Goal: Task Accomplishment & Management: Manage account settings

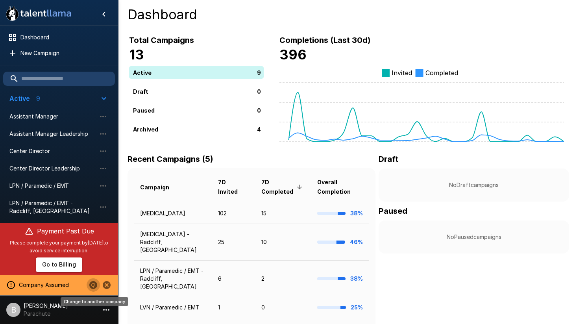
click at [93, 285] on icon "Change to another company" at bounding box center [93, 285] width 8 height 8
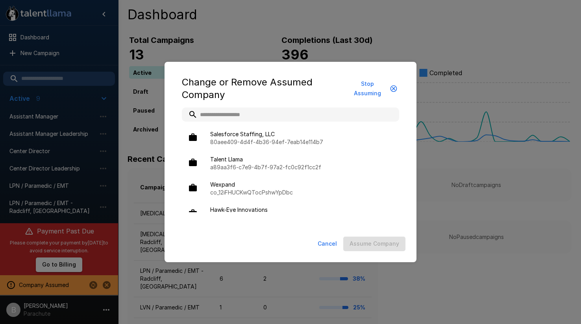
type input "*"
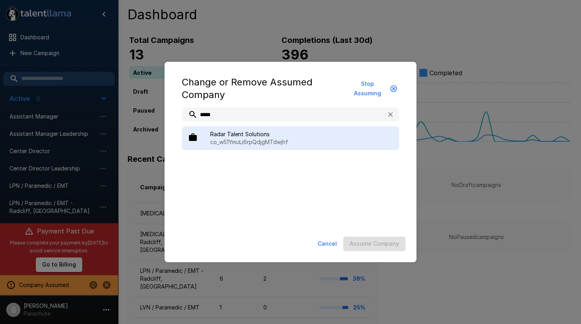
type input "*****"
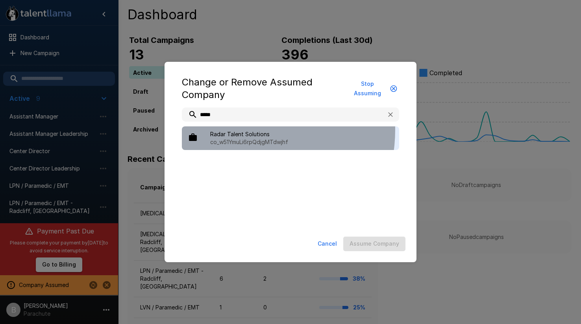
click at [240, 130] on div "Radar Talent Solutions co_w51YmuLi6rpQdjgMTdwjhf" at bounding box center [290, 138] width 217 height 24
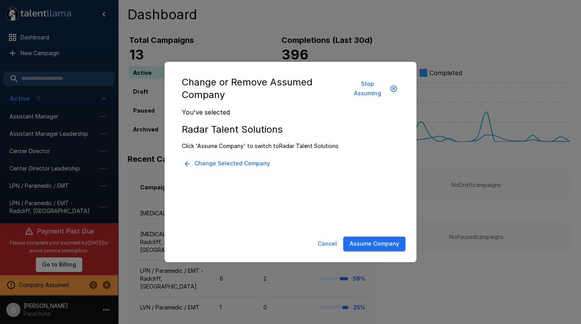
click at [379, 251] on button "Assume Company" at bounding box center [374, 244] width 62 height 15
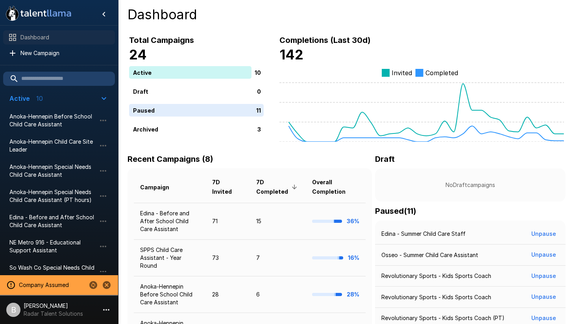
click at [43, 38] on span "Dashboard" at bounding box center [64, 37] width 88 height 8
click at [43, 39] on span "Dashboard" at bounding box center [64, 37] width 88 height 8
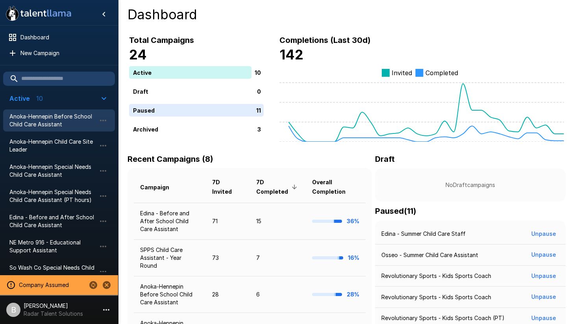
click at [64, 124] on span "Anoka-Hennepin Before School Child Care Assistant" at bounding box center [52, 121] width 87 height 16
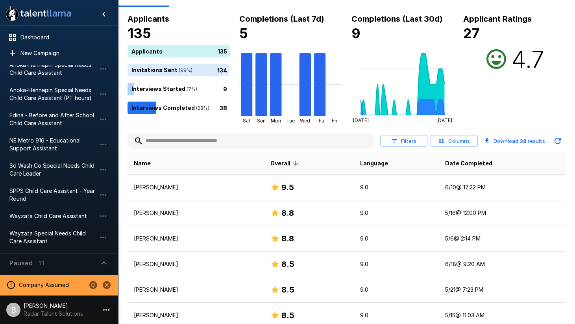
scroll to position [37, 0]
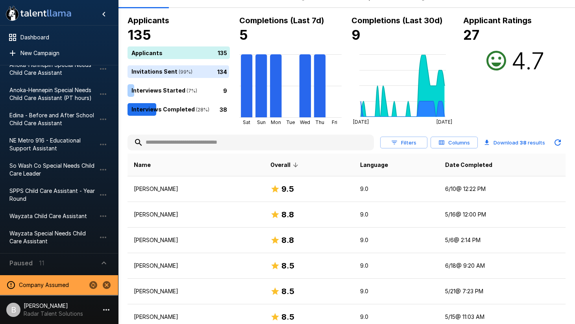
click at [459, 142] on button "Columns" at bounding box center [454, 143] width 47 height 12
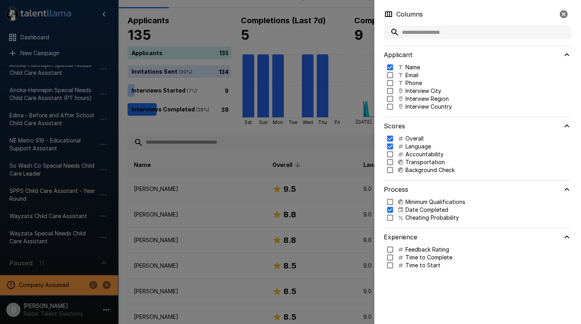
click at [431, 217] on p "Cheating Probability" at bounding box center [433, 218] width 54 height 8
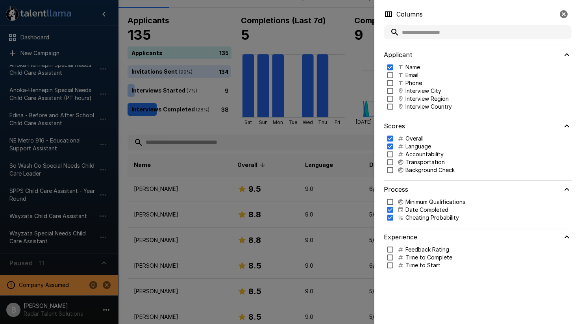
click at [325, 8] on div at bounding box center [290, 162] width 581 height 324
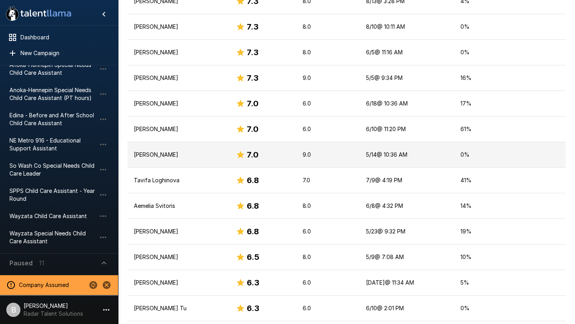
scroll to position [609, 0]
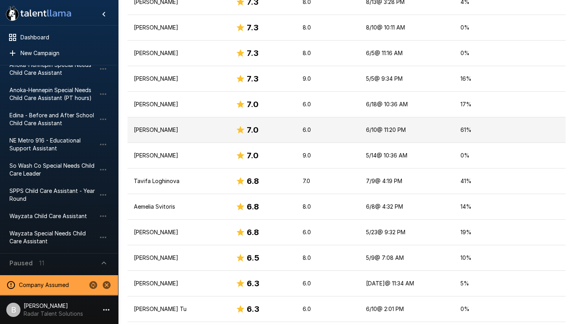
click at [173, 132] on p "Aniya Davis" at bounding box center [178, 130] width 89 height 8
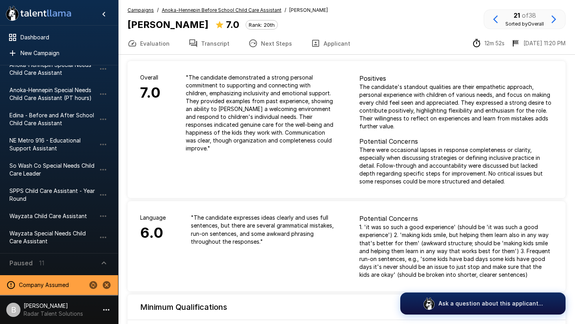
click at [213, 42] on button "Transcript" at bounding box center [209, 43] width 60 height 22
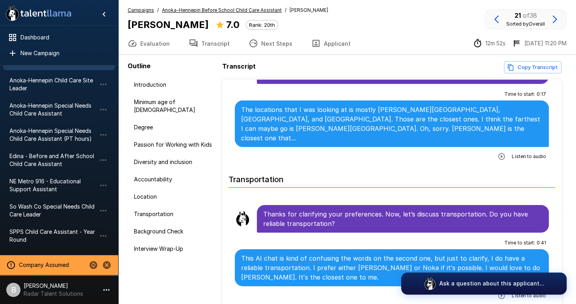
scroll to position [122, 0]
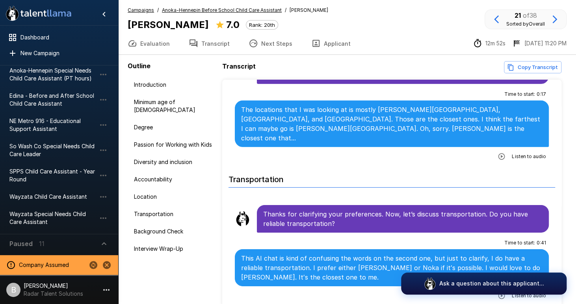
click at [46, 293] on p "Radar Talent Solutions" at bounding box center [53, 294] width 59 height 8
click at [46, 288] on p "[PERSON_NAME]" at bounding box center [53, 286] width 59 height 8
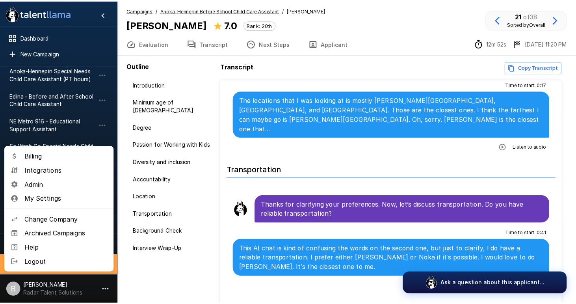
scroll to position [1164, 0]
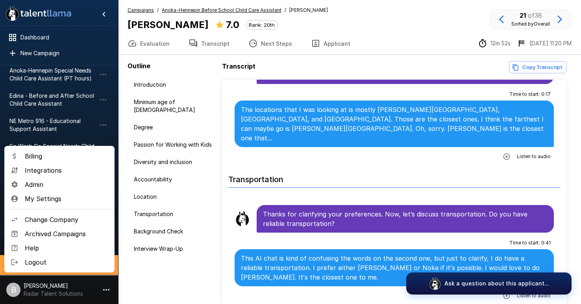
click at [69, 172] on span "Integrations" at bounding box center [67, 169] width 84 height 9
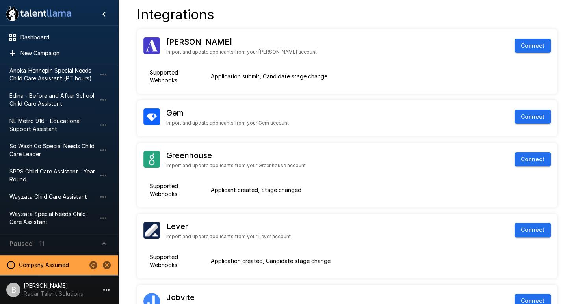
click at [39, 286] on p "[PERSON_NAME]" at bounding box center [53, 286] width 59 height 8
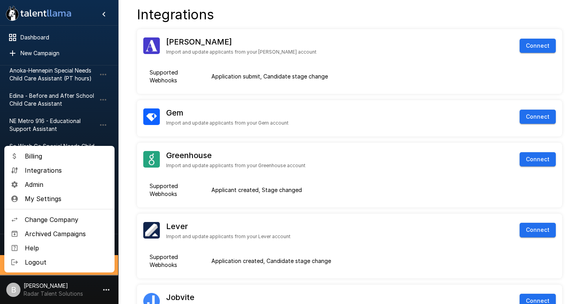
click at [51, 184] on span "Admin" at bounding box center [67, 184] width 84 height 9
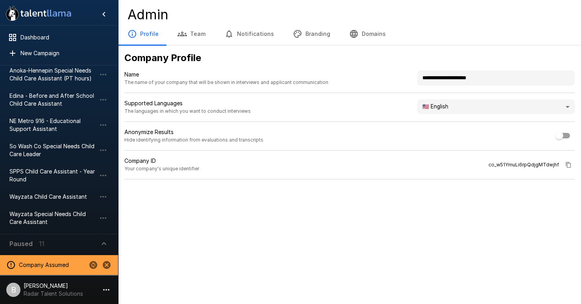
click at [326, 28] on button "Branding" at bounding box center [312, 34] width 56 height 22
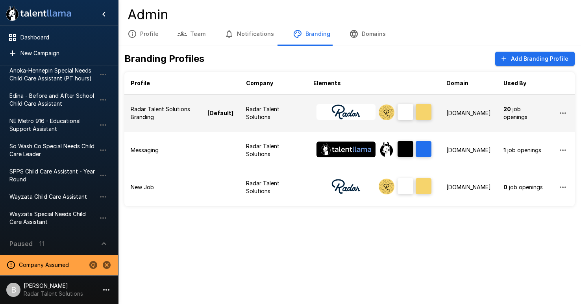
click at [166, 108] on p "Radar Talent Solutions Branding" at bounding box center [168, 113] width 75 height 16
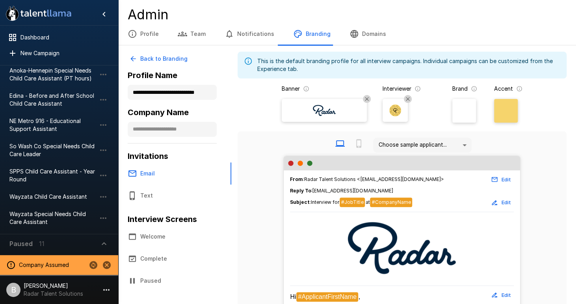
click at [143, 60] on button "Back to Branding" at bounding box center [159, 59] width 63 height 15
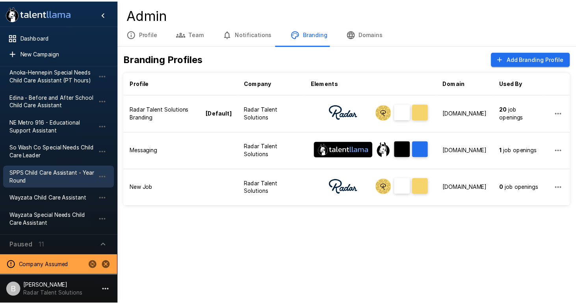
scroll to position [120, 0]
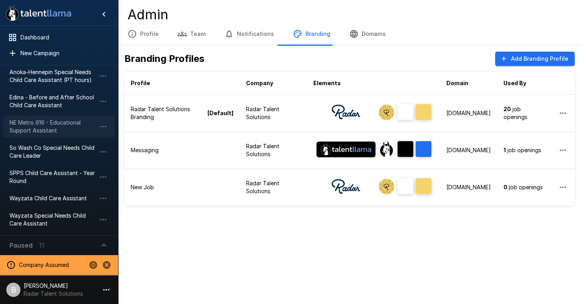
click at [42, 130] on span "NE Metro 916 - Educational Support Assistant" at bounding box center [52, 127] width 87 height 16
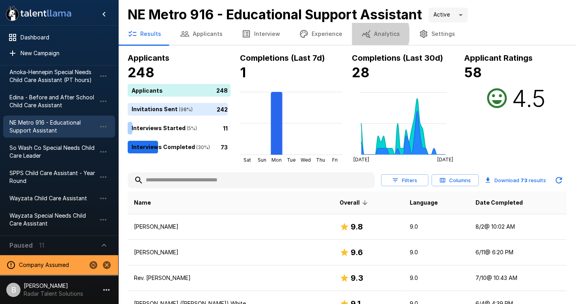
click at [364, 34] on icon "button" at bounding box center [365, 33] width 9 height 9
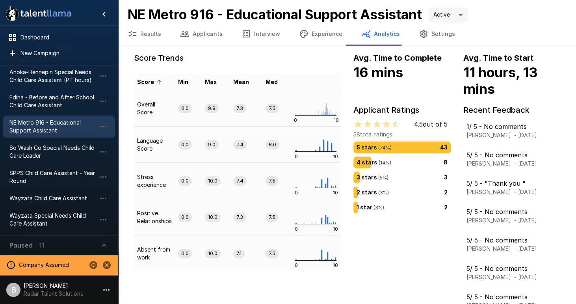
click at [314, 36] on button "Experience" at bounding box center [321, 34] width 62 height 22
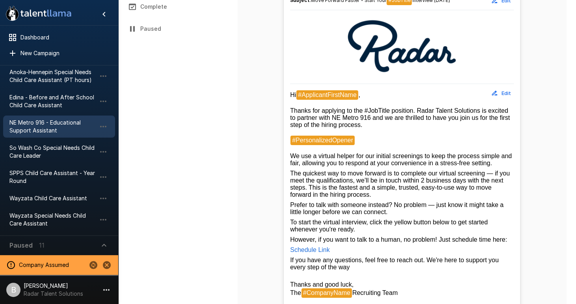
scroll to position [194, 0]
drag, startPoint x: 341, startPoint y: 251, endPoint x: 283, endPoint y: 250, distance: 57.5
click at [284, 250] on div "From : Radar Talent Solutions <interviews@talent.radartalentsolutions.com> Edit…" at bounding box center [402, 175] width 236 height 415
click at [375, 253] on p "Schedule Link" at bounding box center [402, 249] width 224 height 7
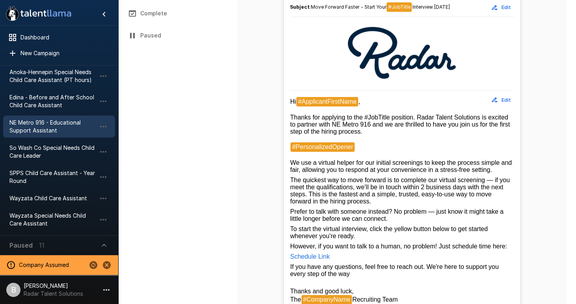
scroll to position [202, 0]
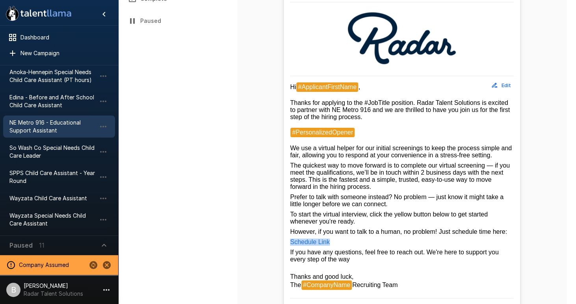
drag, startPoint x: 352, startPoint y: 248, endPoint x: 266, endPoint y: 240, distance: 86.6
click at [266, 240] on div "From : Radar Talent Solutions <interviews@talent.radartalentsolutions.com> Edit…" at bounding box center [402, 161] width 317 height 430
click at [354, 208] on div "Hi #ApplicantFirstName , Thanks for applying to the #JobTitle position. Radar T…" at bounding box center [402, 186] width 224 height 208
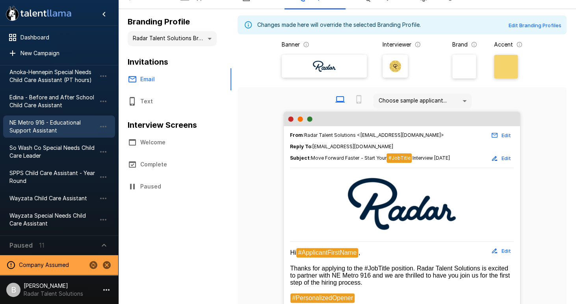
scroll to position [2, 0]
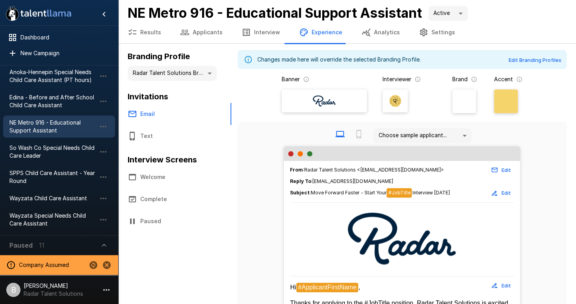
click at [162, 177] on button "Welcome" at bounding box center [174, 177] width 113 height 22
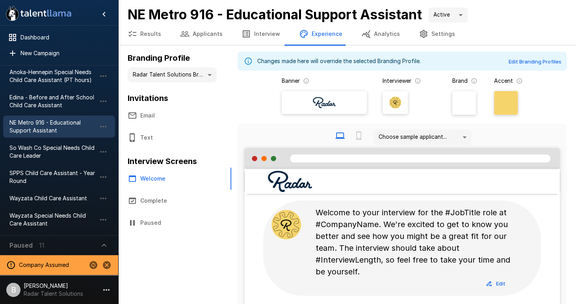
click at [259, 32] on button "Interview" at bounding box center [261, 34] width 58 height 22
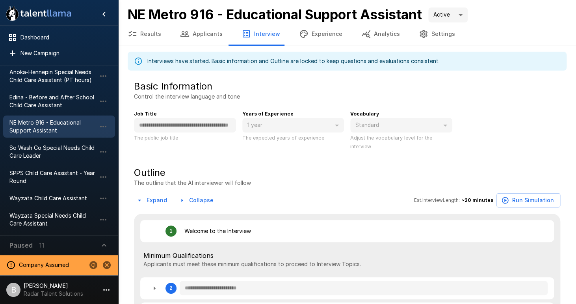
type textarea "*"
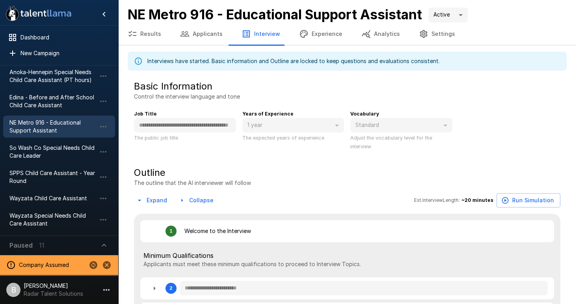
type textarea "*"
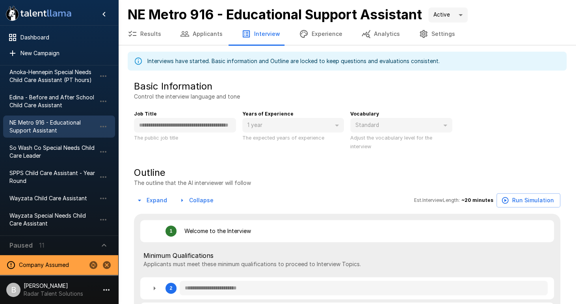
type textarea "*"
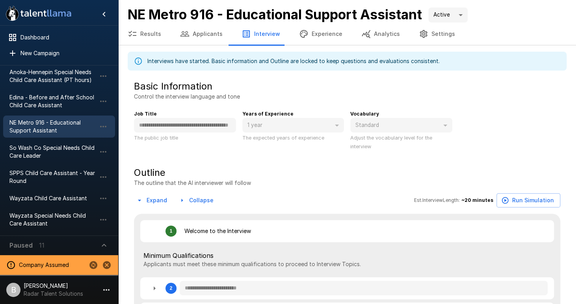
type textarea "*"
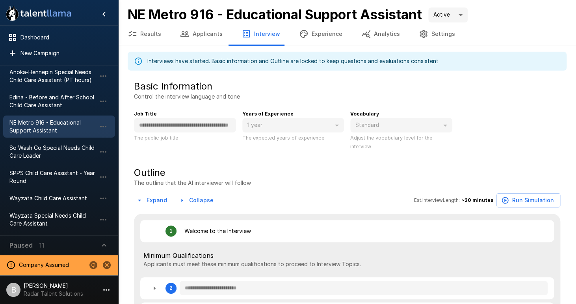
type textarea "*"
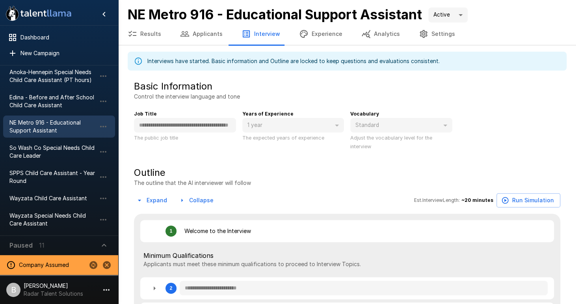
type textarea "*"
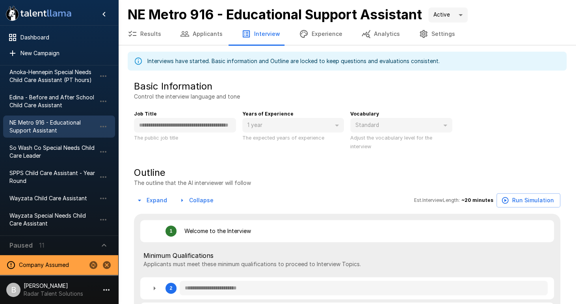
type textarea "*"
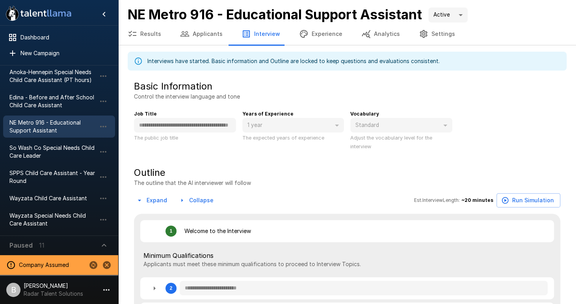
type textarea "*"
click at [204, 36] on button "Applicants" at bounding box center [201, 34] width 61 height 22
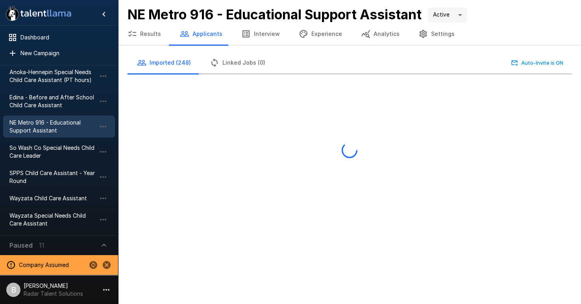
click at [136, 40] on button "Results" at bounding box center [144, 34] width 52 height 22
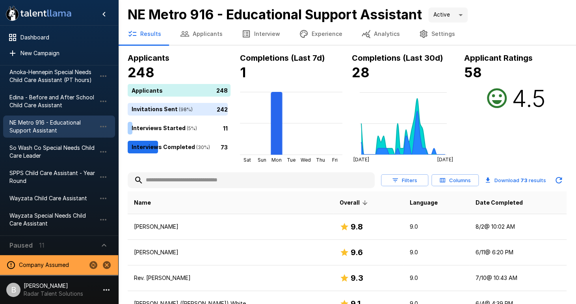
click at [457, 182] on button "Columns" at bounding box center [454, 180] width 47 height 12
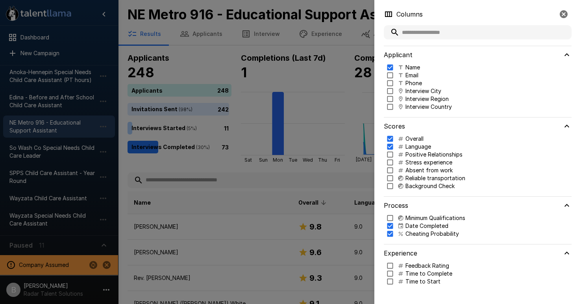
click at [325, 134] on div at bounding box center [290, 152] width 581 height 304
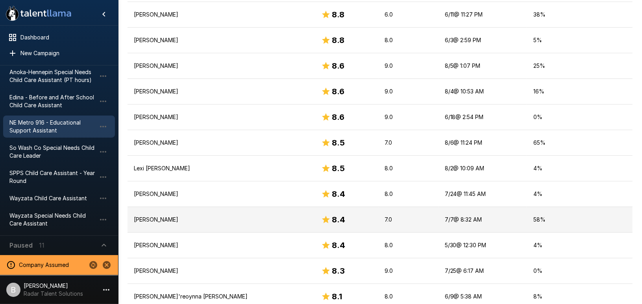
scroll to position [350, 0]
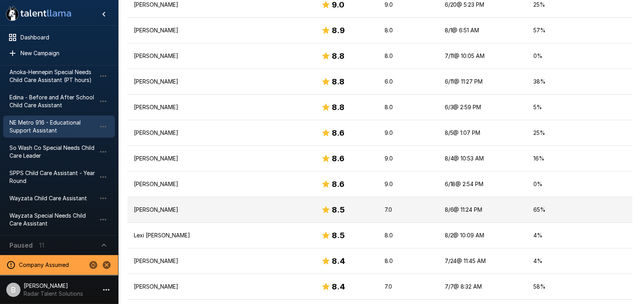
click at [167, 208] on p "Angela Turner" at bounding box center [221, 210] width 175 height 8
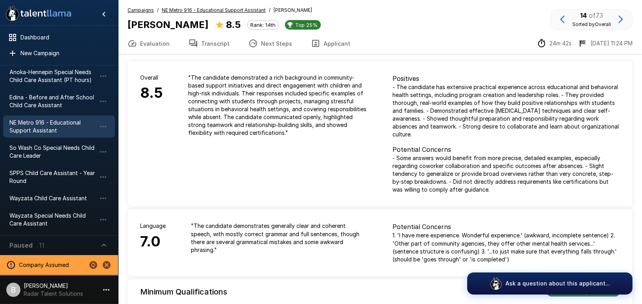
click at [195, 37] on button "Transcript" at bounding box center [209, 43] width 60 height 22
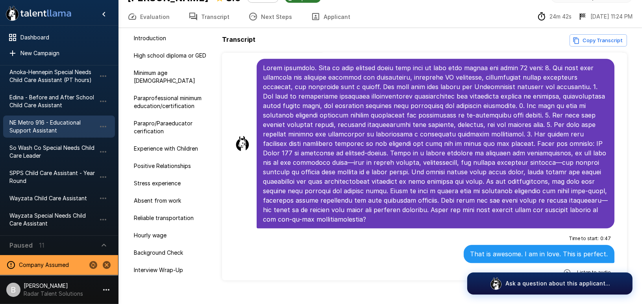
scroll to position [41, 0]
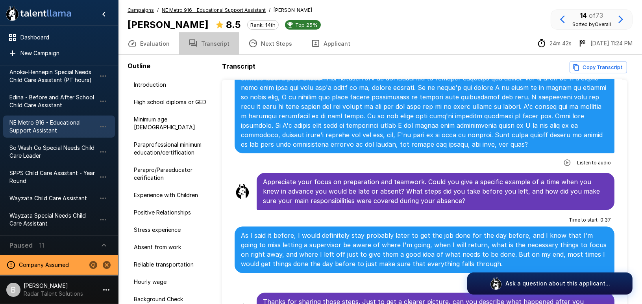
click at [208, 45] on button "Transcript" at bounding box center [209, 43] width 60 height 22
click at [211, 12] on u "NE Metro 916 - Educational Support Assistant" at bounding box center [214, 10] width 104 height 6
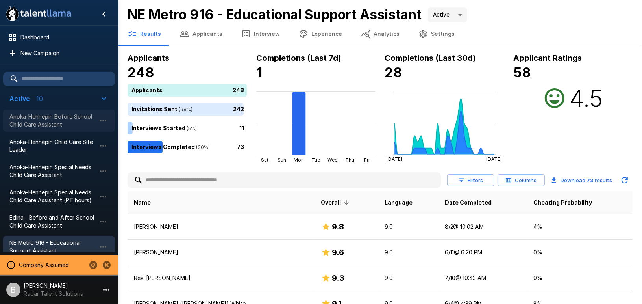
click at [43, 117] on span "Anoka-Hennepin Before School Child Care Assistant" at bounding box center [52, 121] width 87 height 16
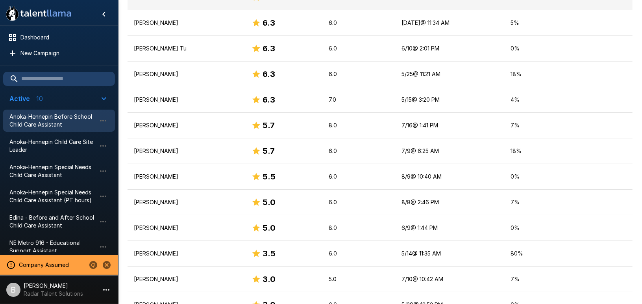
scroll to position [904, 0]
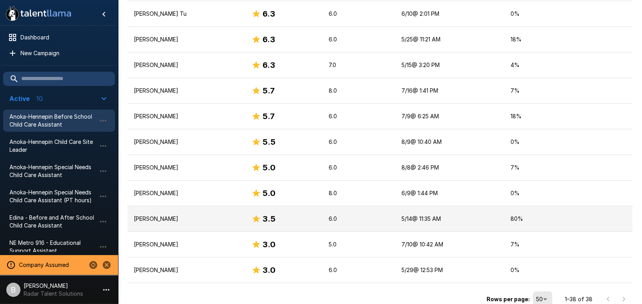
click at [186, 217] on p "Christine Lee" at bounding box center [186, 219] width 105 height 8
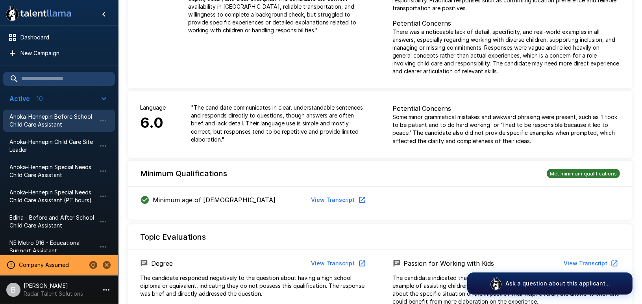
scroll to position [458, 0]
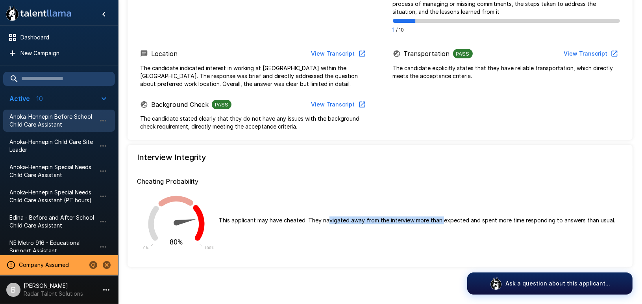
drag, startPoint x: 329, startPoint y: 219, endPoint x: 443, endPoint y: 221, distance: 113.9
click at [443, 221] on p "This applicant may have cheated. They navigated away from the interview more th…" at bounding box center [417, 220] width 397 height 8
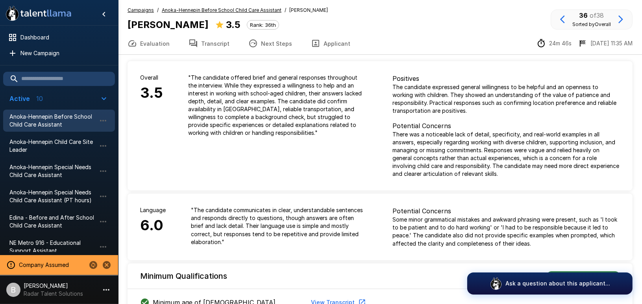
click at [203, 48] on button "Transcript" at bounding box center [209, 43] width 60 height 22
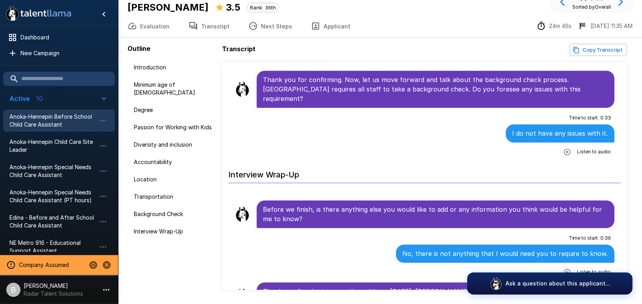
scroll to position [41, 0]
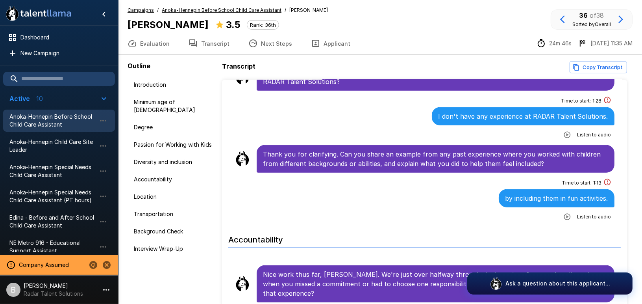
click at [211, 9] on u "Anoka-Hennepin Before School Child Care Assistant" at bounding box center [222, 10] width 120 height 6
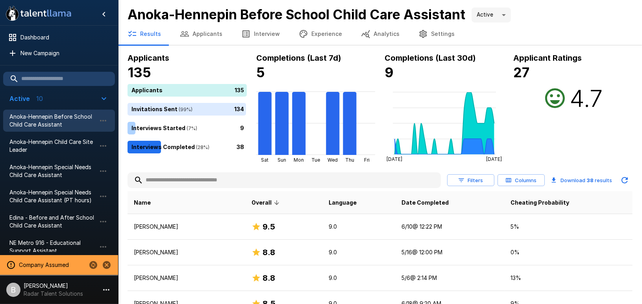
scroll to position [2, 0]
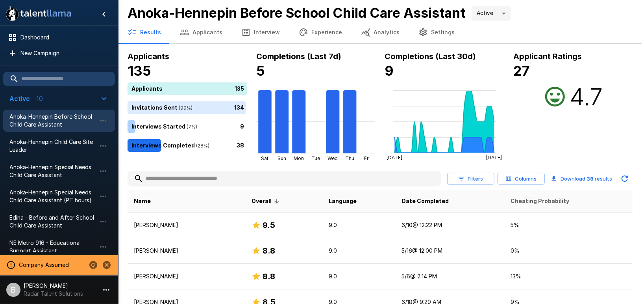
click at [537, 199] on span "Cheating Probability" at bounding box center [540, 200] width 59 height 9
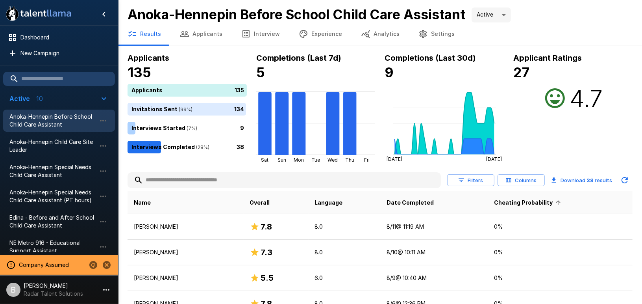
click at [538, 198] on span "Cheating Probability" at bounding box center [529, 202] width 69 height 9
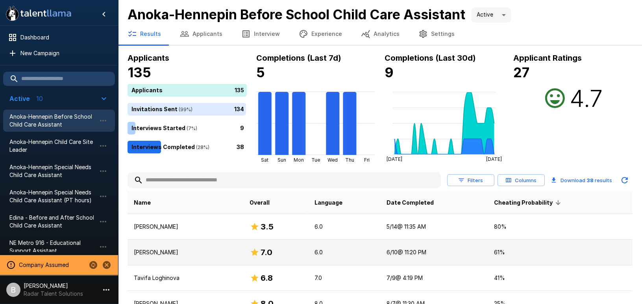
click at [163, 254] on p "Aniya Davis" at bounding box center [186, 252] width 104 height 8
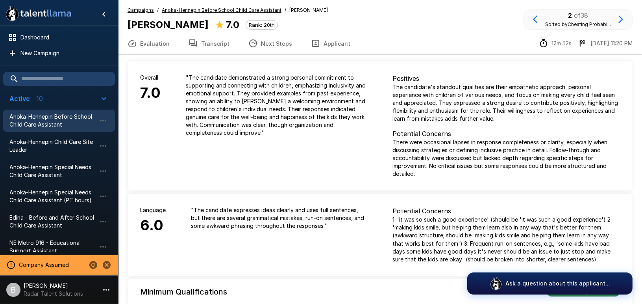
click at [206, 41] on button "Transcript" at bounding box center [209, 43] width 60 height 22
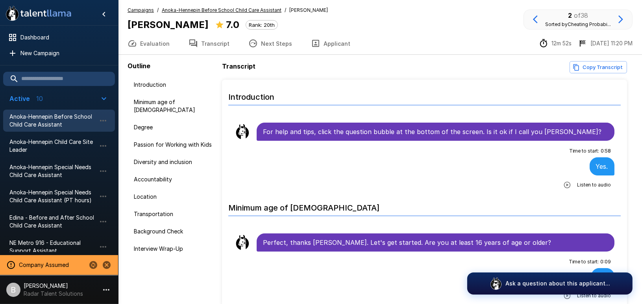
click at [44, 286] on p "[PERSON_NAME]" at bounding box center [53, 286] width 59 height 8
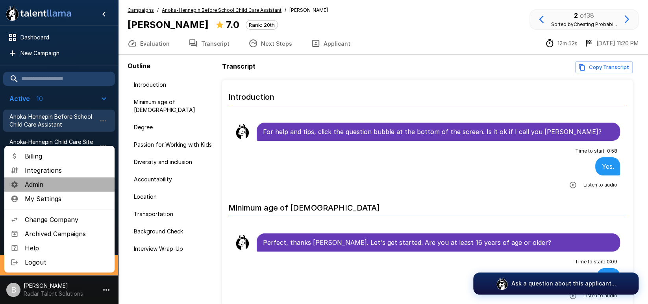
click at [54, 184] on span "Admin" at bounding box center [67, 184] width 84 height 9
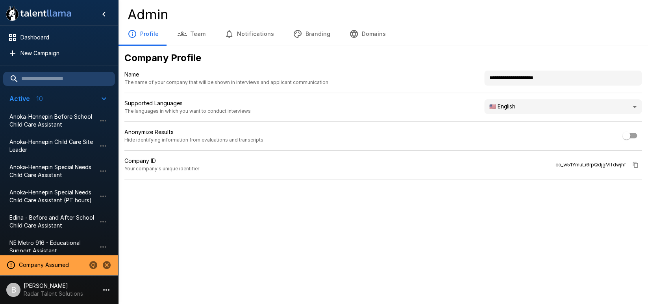
click at [319, 38] on button "Branding" at bounding box center [312, 34] width 56 height 22
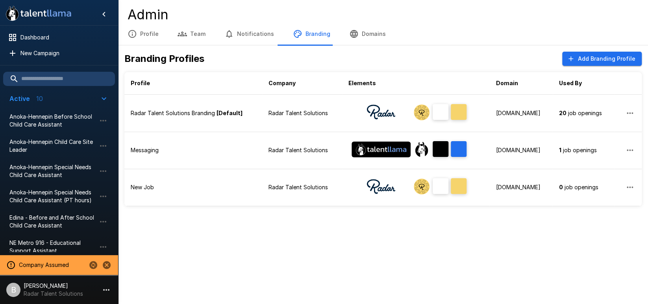
click at [213, 11] on h4 "Admin" at bounding box center [383, 14] width 511 height 17
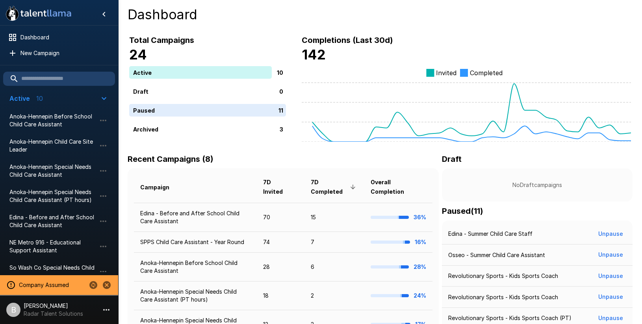
click at [44, 310] on p "Radar Talent Solutions" at bounding box center [53, 314] width 59 height 8
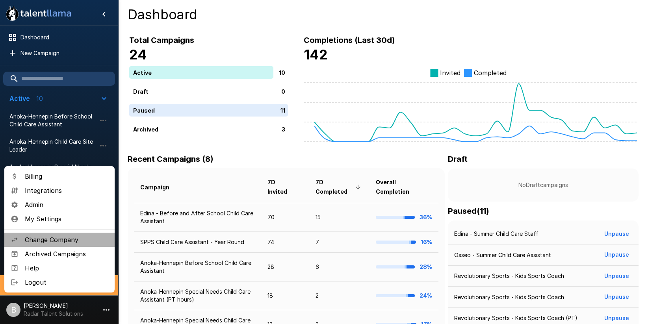
click at [67, 238] on span "Change Company" at bounding box center [67, 239] width 84 height 9
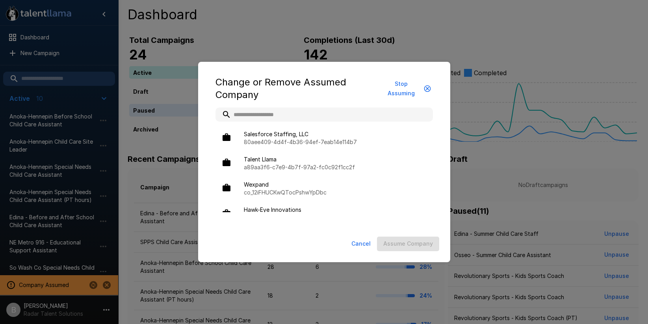
click at [293, 114] on input "text" at bounding box center [323, 115] width 217 height 14
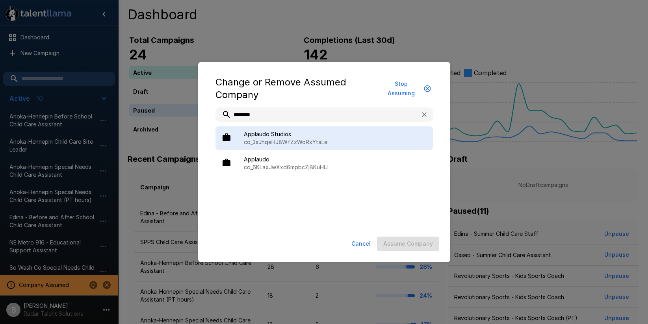
type input "********"
click at [269, 137] on span "Applaudo Studios" at bounding box center [335, 134] width 183 height 8
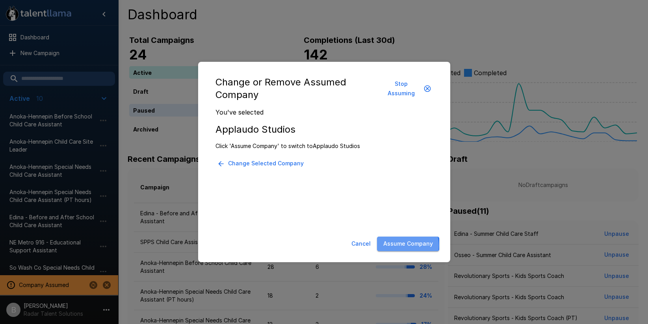
click at [403, 245] on button "Assume Company" at bounding box center [408, 244] width 62 height 15
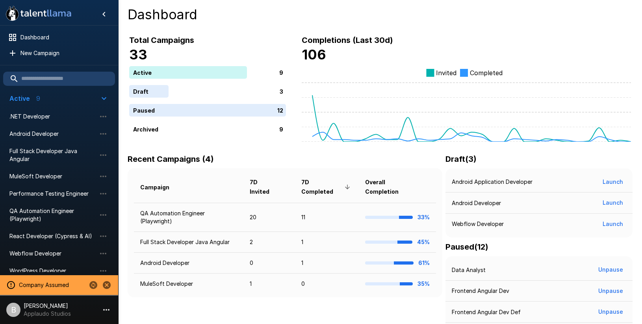
click at [52, 310] on p "Applaudo Studios" at bounding box center [47, 314] width 47 height 8
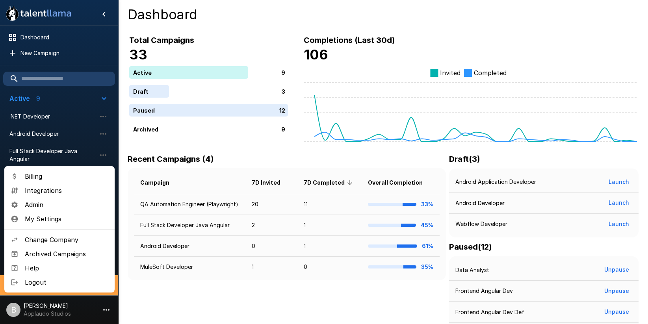
click at [53, 204] on span "Admin" at bounding box center [67, 204] width 84 height 9
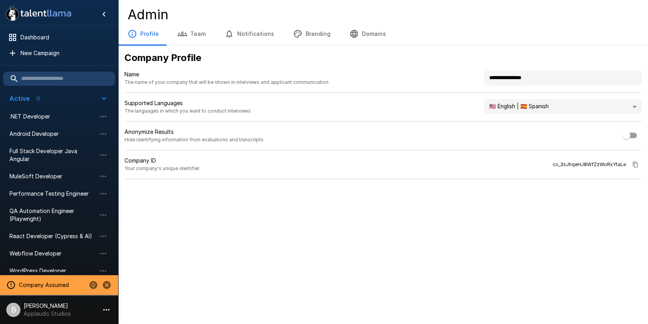
click at [300, 25] on button "Branding" at bounding box center [312, 34] width 56 height 22
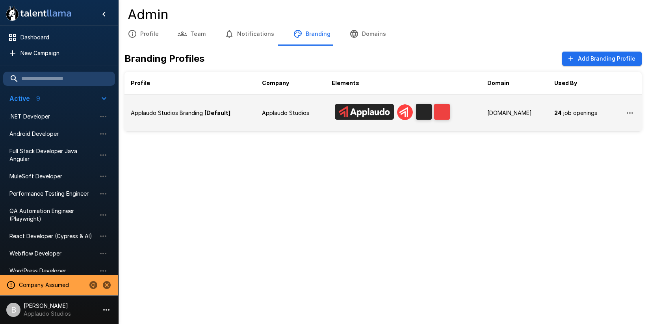
click at [172, 110] on p "Applaudo Studios Branding" at bounding box center [167, 113] width 72 height 8
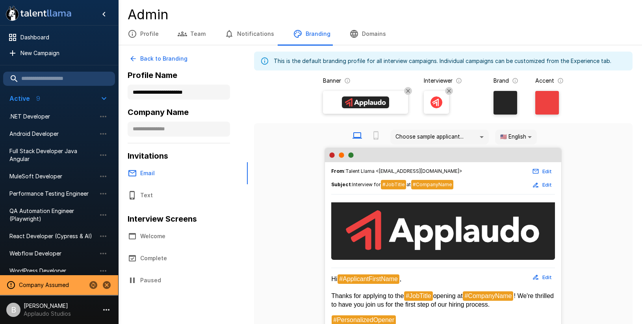
click at [155, 173] on button "Email" at bounding box center [183, 173] width 130 height 22
click at [157, 230] on button "Welcome" at bounding box center [183, 236] width 130 height 22
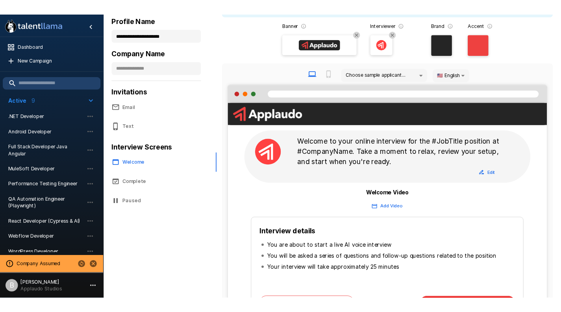
scroll to position [100, 0]
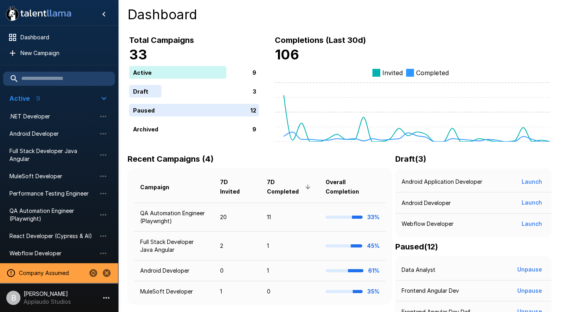
click at [15, 298] on div "B" at bounding box center [13, 298] width 14 height 14
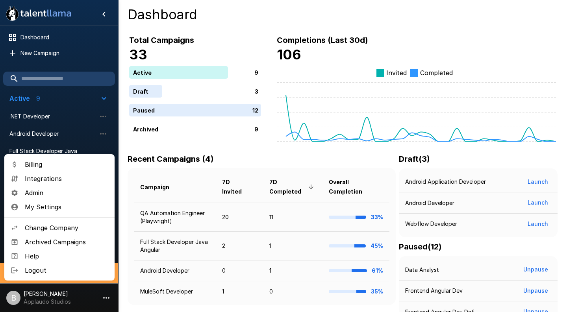
click at [46, 228] on span "Change Company" at bounding box center [67, 227] width 84 height 9
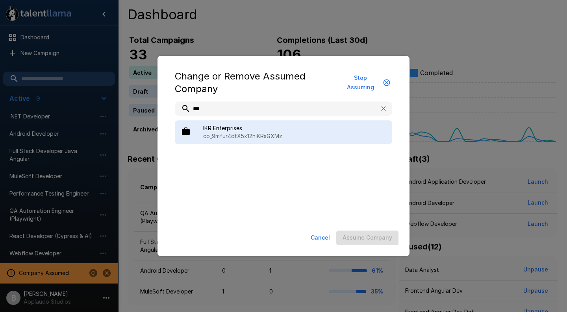
type input "***"
click at [286, 140] on p "co_9mfur4dtX5x12hiKRsGXMz" at bounding box center [294, 136] width 183 height 8
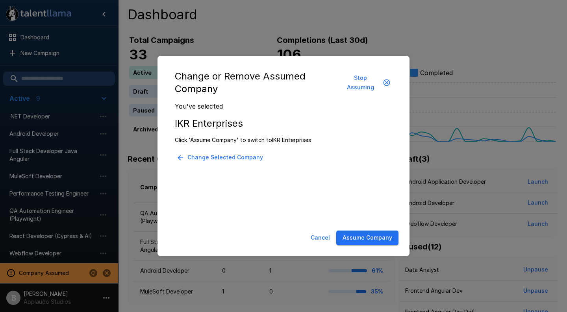
click at [388, 240] on button "Assume Company" at bounding box center [367, 238] width 62 height 15
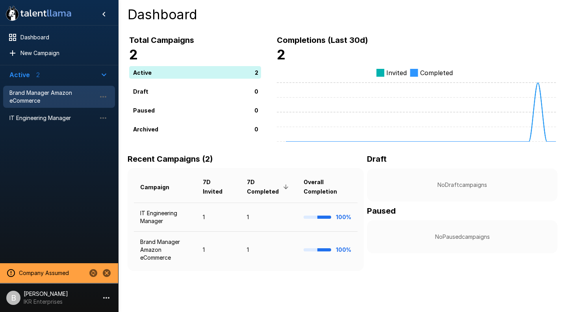
click at [54, 94] on span "Brand Manager Amazon eCommerce" at bounding box center [52, 97] width 87 height 16
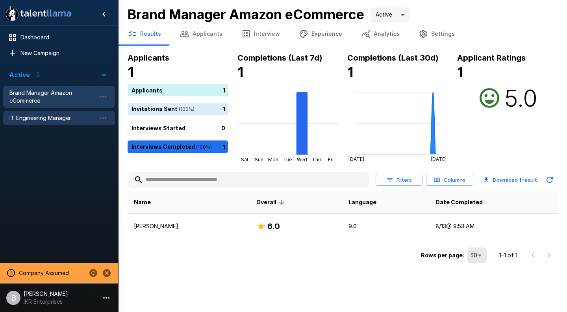
click at [45, 118] on span "IT Engineering Manager" at bounding box center [52, 118] width 87 height 8
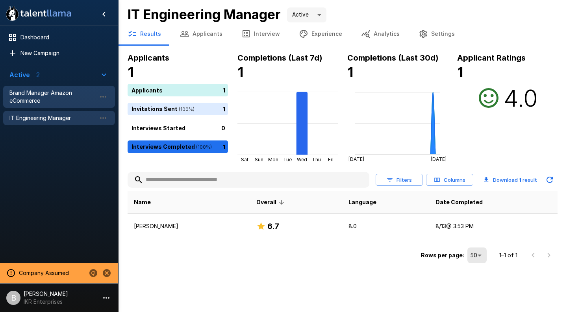
click at [43, 97] on span "Brand Manager Amazon eCommerce" at bounding box center [52, 97] width 87 height 16
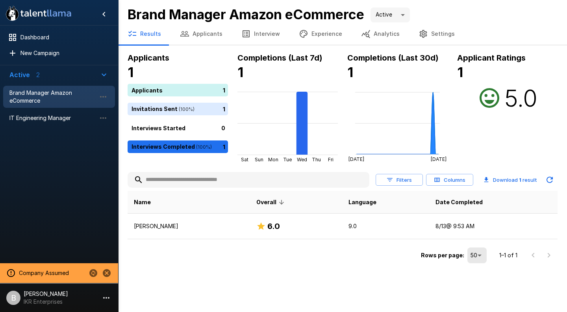
click at [522, 180] on button "Download 1 result" at bounding box center [511, 180] width 60 height 16
click at [453, 181] on button "Columns" at bounding box center [449, 180] width 47 height 12
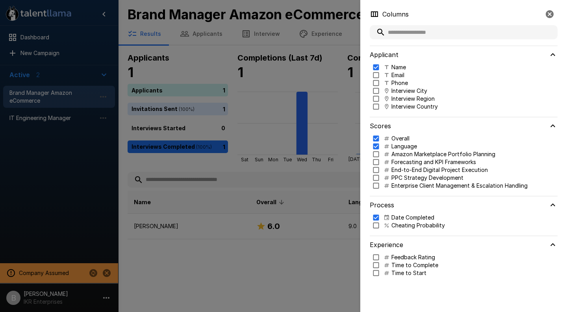
click at [415, 227] on p "Cheating Probability" at bounding box center [419, 226] width 54 height 8
click at [206, 264] on div at bounding box center [283, 156] width 567 height 312
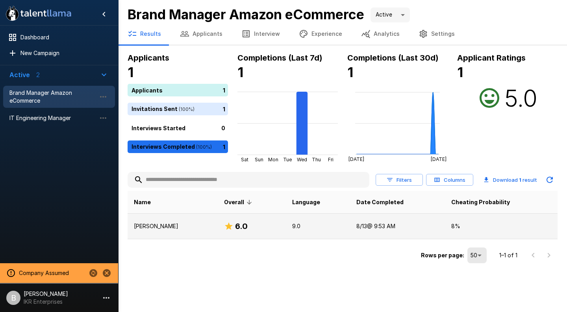
click at [162, 229] on p "Julie Reed" at bounding box center [173, 227] width 78 height 8
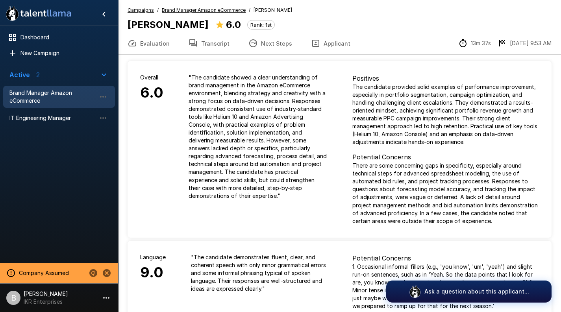
click at [210, 43] on button "Transcript" at bounding box center [209, 43] width 60 height 22
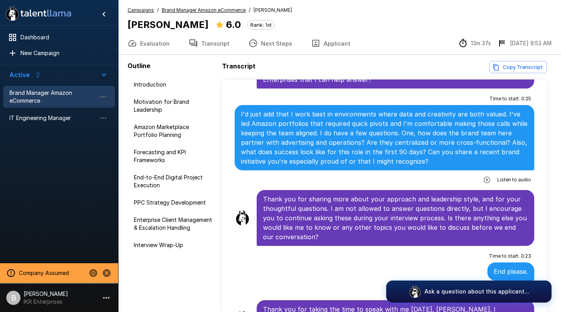
scroll to position [2, 0]
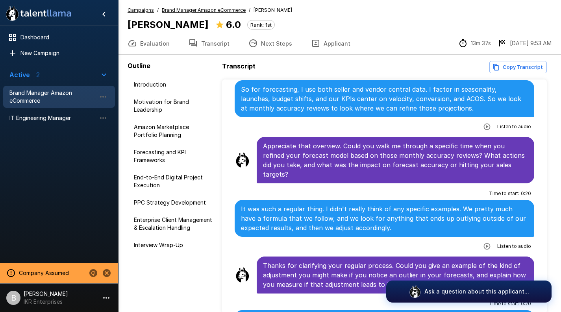
click at [201, 11] on u "Brand Manager Amazon eCommerce" at bounding box center [204, 10] width 84 height 6
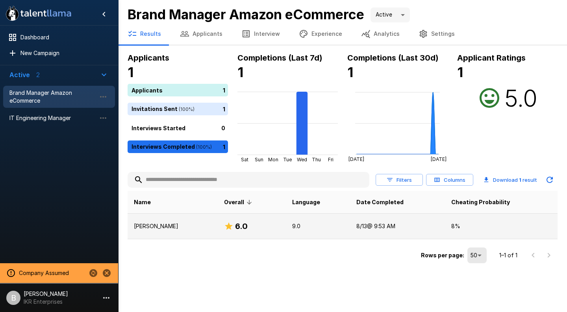
click at [156, 229] on p "Julie Reed" at bounding box center [173, 227] width 78 height 8
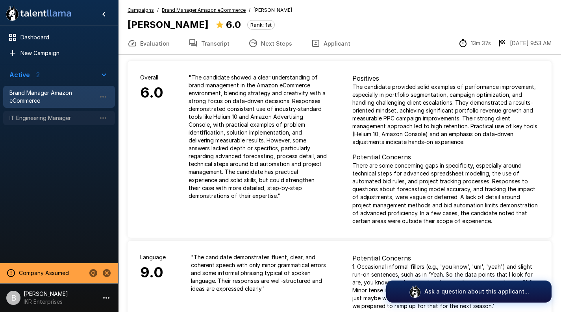
click at [33, 117] on span "IT Engineering Manager" at bounding box center [52, 118] width 87 height 8
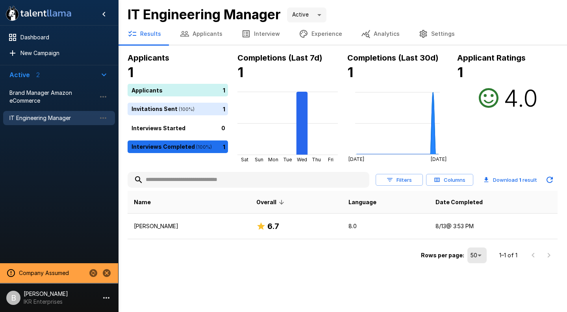
click at [196, 50] on div ".st0{fill:#FFFFFF;} .st1{fill:#76a4ed;} Dashboard New Campaign Active 2 Brand M…" at bounding box center [342, 133] width 449 height 266
click at [208, 31] on button "Applicants" at bounding box center [201, 34] width 61 height 22
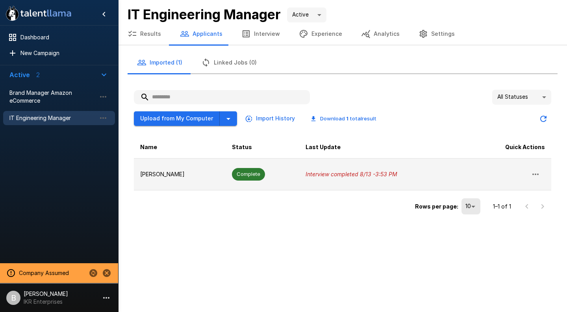
click at [174, 173] on p "Reginald Reed" at bounding box center [179, 175] width 79 height 8
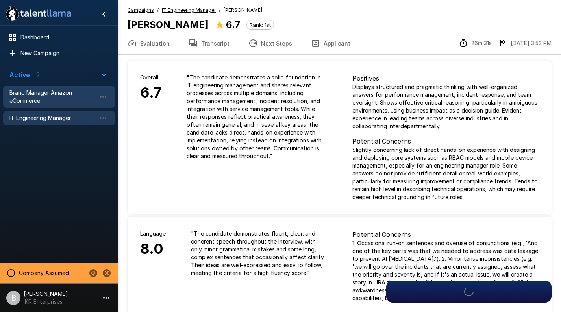
drag, startPoint x: 49, startPoint y: 100, endPoint x: 55, endPoint y: 101, distance: 6.1
click at [49, 100] on span "Brand Manager Amazon eCommerce" at bounding box center [52, 97] width 87 height 16
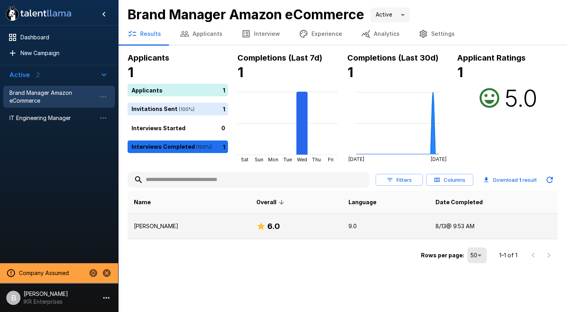
click at [202, 226] on p "Julie Reed" at bounding box center [189, 227] width 110 height 8
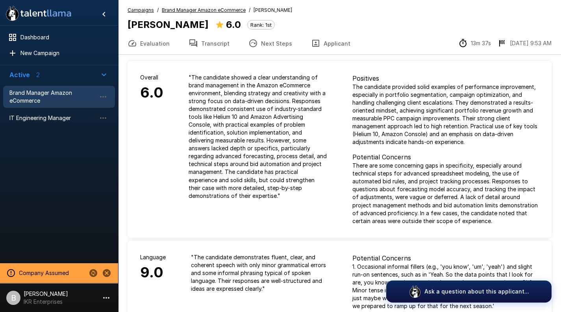
scroll to position [2, 0]
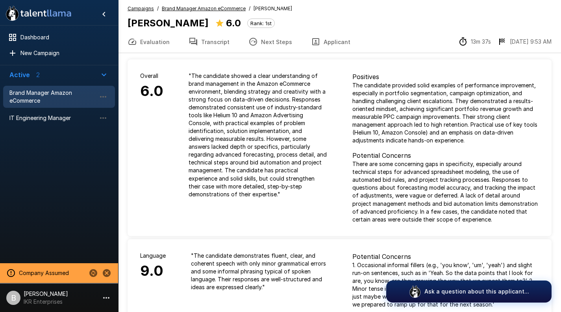
click at [216, 41] on button "Transcript" at bounding box center [209, 42] width 60 height 22
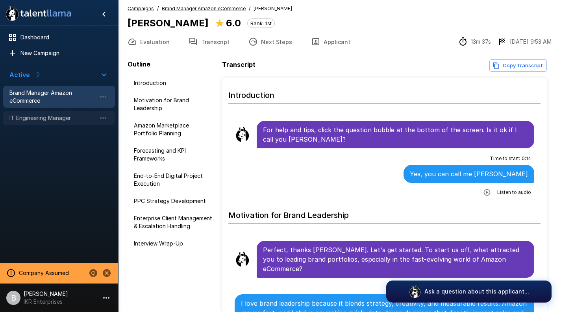
click at [38, 122] on div "IT Engineering Manager" at bounding box center [59, 118] width 112 height 14
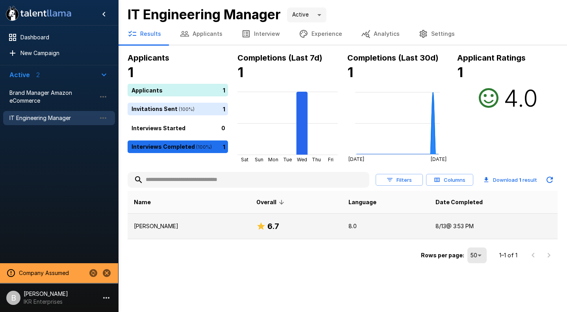
click at [180, 225] on p "Reginald Reed" at bounding box center [189, 227] width 110 height 8
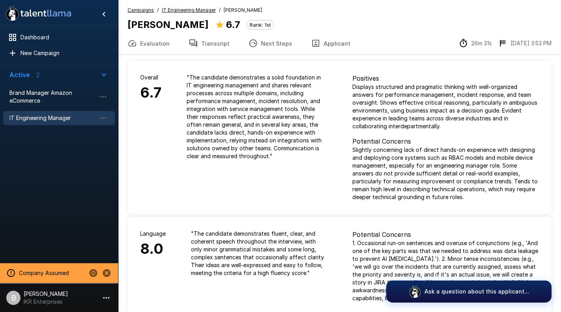
click at [137, 41] on button "Evaluation" at bounding box center [148, 43] width 61 height 22
click at [175, 15] on div "Campaigns / IT Engineering Manager / Reginald Reed Reginald Reed 6.7 Rank: 1st" at bounding box center [201, 19] width 147 height 26
click at [180, 11] on u "IT Engineering Manager" at bounding box center [189, 10] width 54 height 6
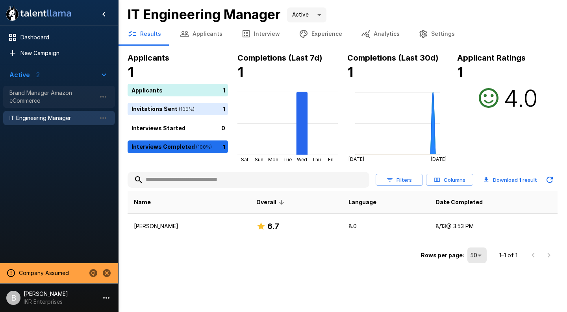
click at [44, 104] on span "Brand Manager Amazon eCommerce" at bounding box center [52, 97] width 87 height 16
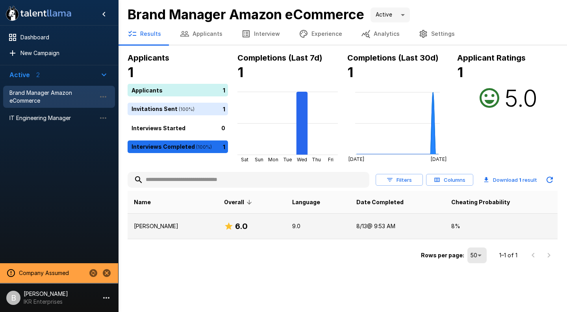
click at [167, 232] on td "Julie Reed" at bounding box center [173, 227] width 90 height 26
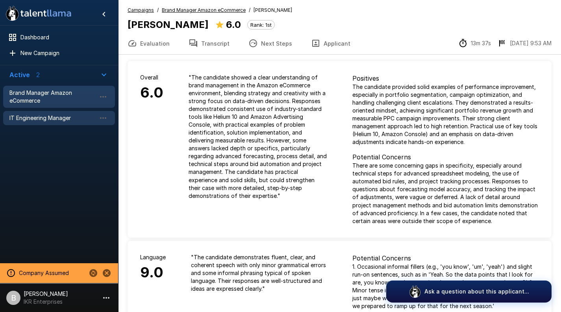
click at [26, 114] on span "IT Engineering Manager" at bounding box center [52, 118] width 87 height 8
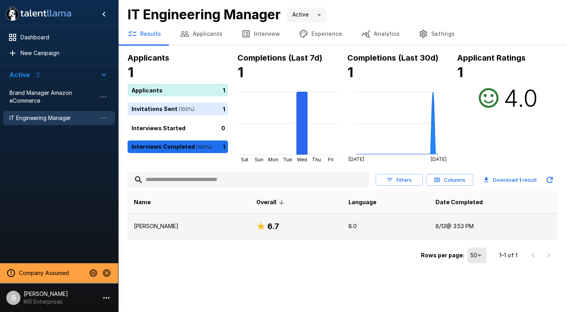
click at [172, 220] on td "Reginald Reed" at bounding box center [189, 227] width 123 height 26
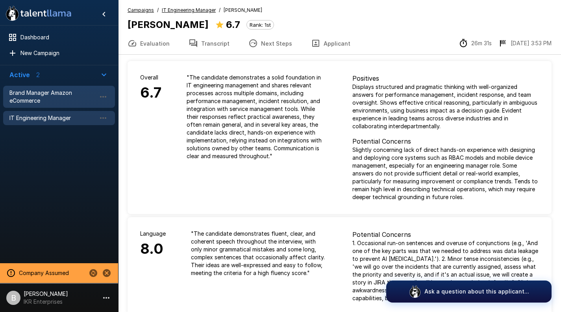
click at [39, 100] on span "Brand Manager Amazon eCommerce" at bounding box center [52, 97] width 87 height 16
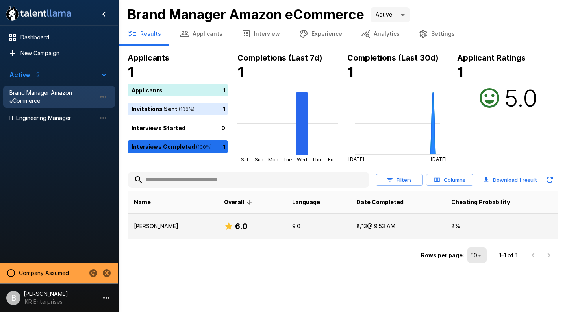
click at [156, 227] on p "Julie Reed" at bounding box center [173, 227] width 78 height 8
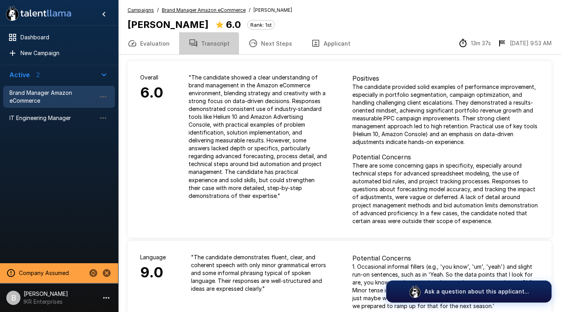
click at [205, 50] on button "Transcript" at bounding box center [209, 43] width 60 height 22
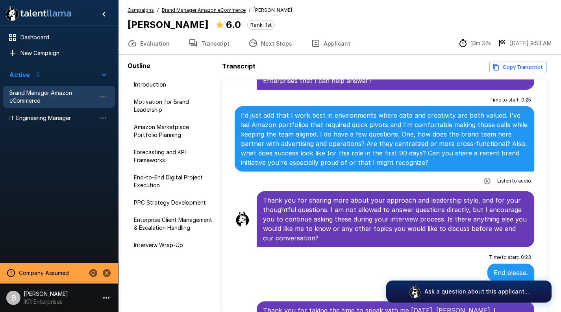
scroll to position [2163, 0]
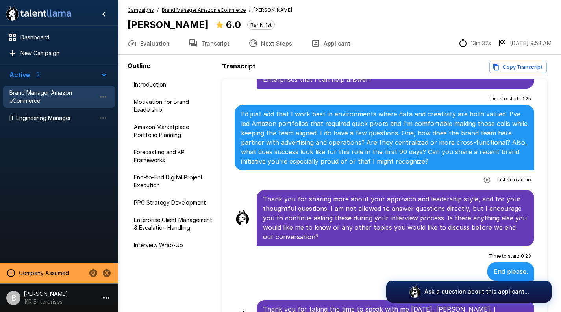
click at [192, 9] on u "Brand Manager Amazon eCommerce" at bounding box center [204, 10] width 84 height 6
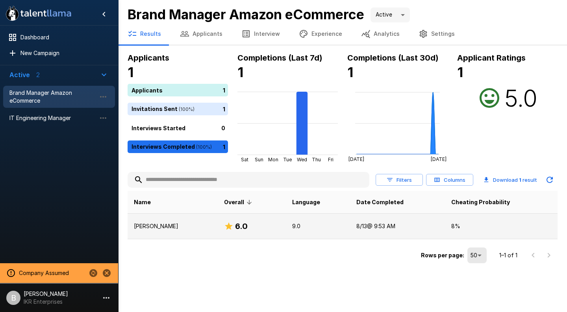
click at [152, 231] on td "Julie Reed" at bounding box center [173, 227] width 90 height 26
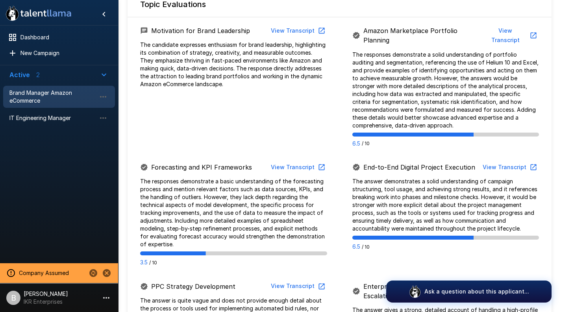
scroll to position [350, 0]
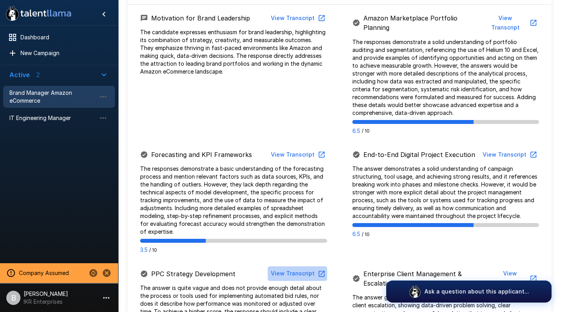
click at [302, 267] on button "View Transcript" at bounding box center [297, 274] width 59 height 15
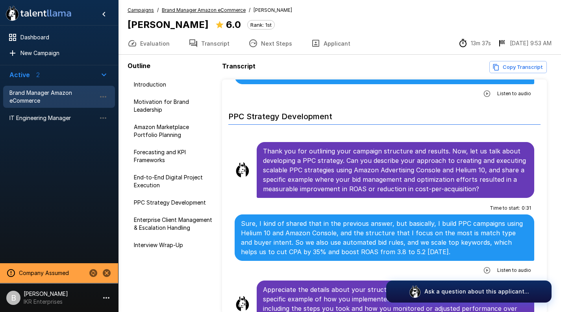
click at [188, 9] on u "Brand Manager Amazon eCommerce" at bounding box center [204, 10] width 84 height 6
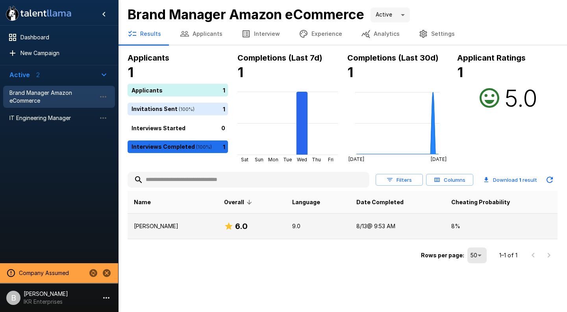
click at [177, 228] on p "Julie Reed" at bounding box center [173, 227] width 78 height 8
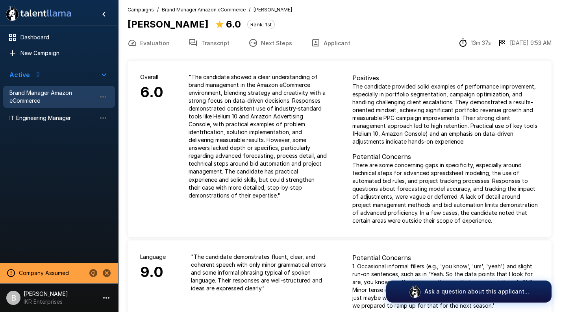
scroll to position [2, 0]
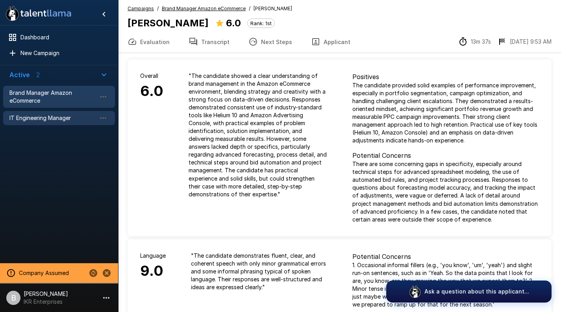
click at [40, 122] on div "IT Engineering Manager" at bounding box center [59, 118] width 112 height 14
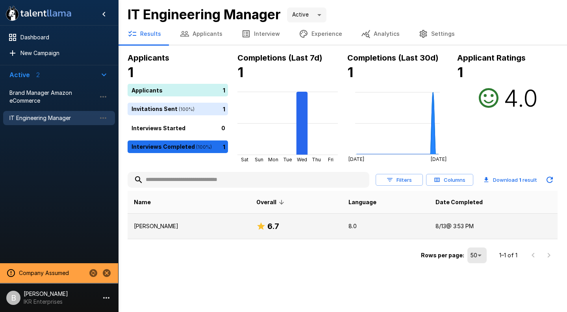
click at [211, 231] on td "Reginald Reed" at bounding box center [189, 227] width 123 height 26
